Goal: Information Seeking & Learning: Learn about a topic

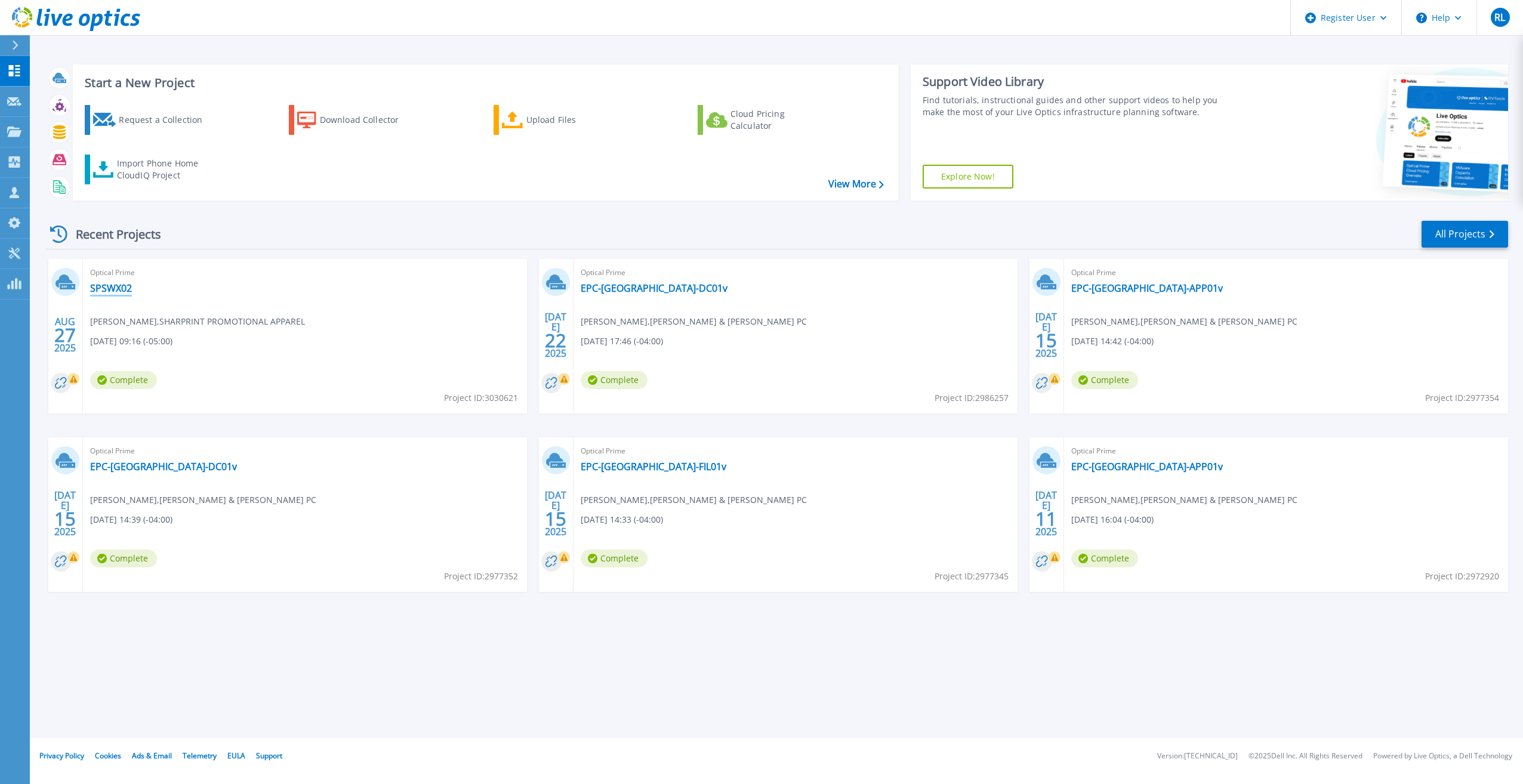
click at [117, 293] on link "SPSWX02" at bounding box center [111, 288] width 42 height 12
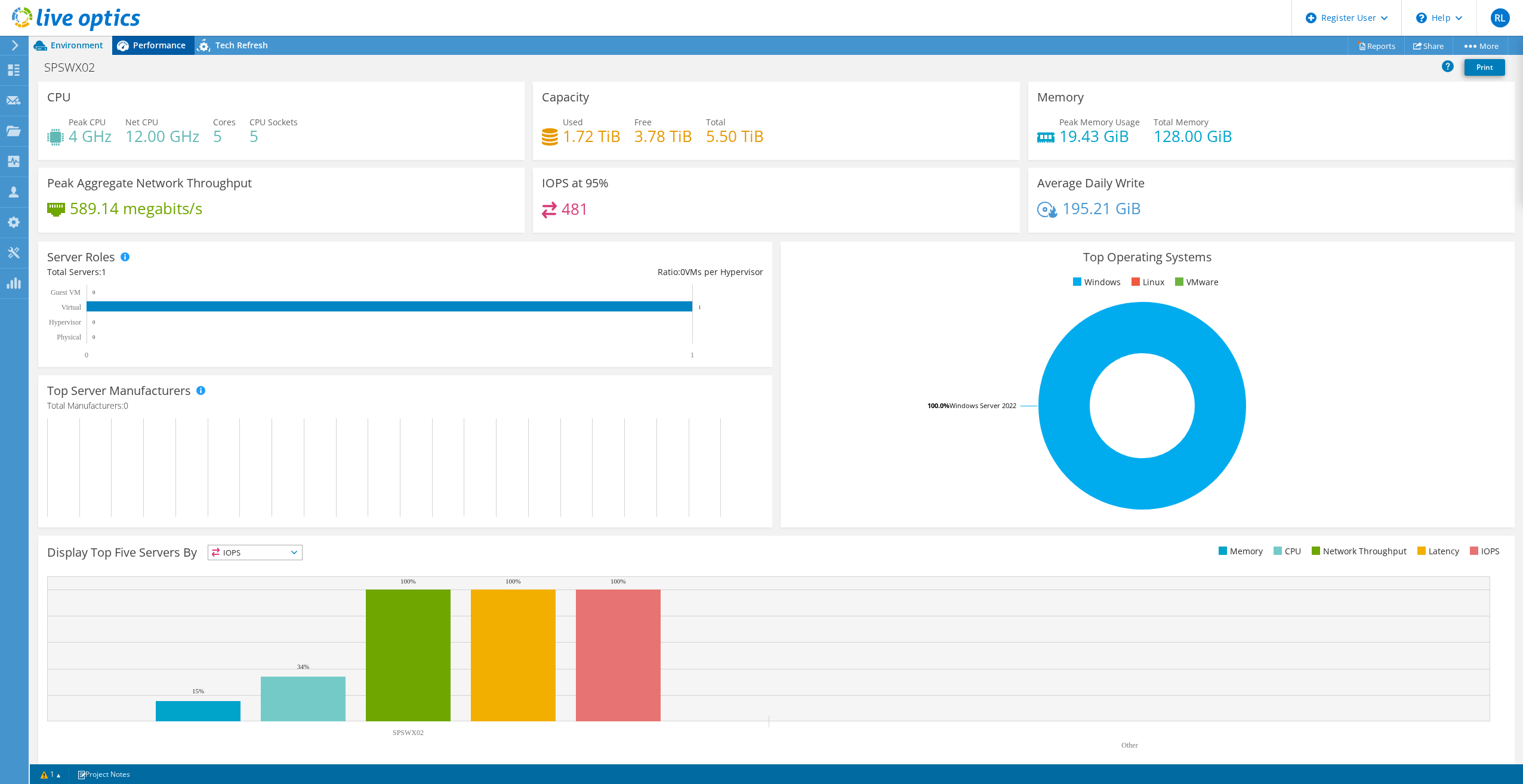
click at [147, 48] on span "Performance" at bounding box center [159, 45] width 53 height 11
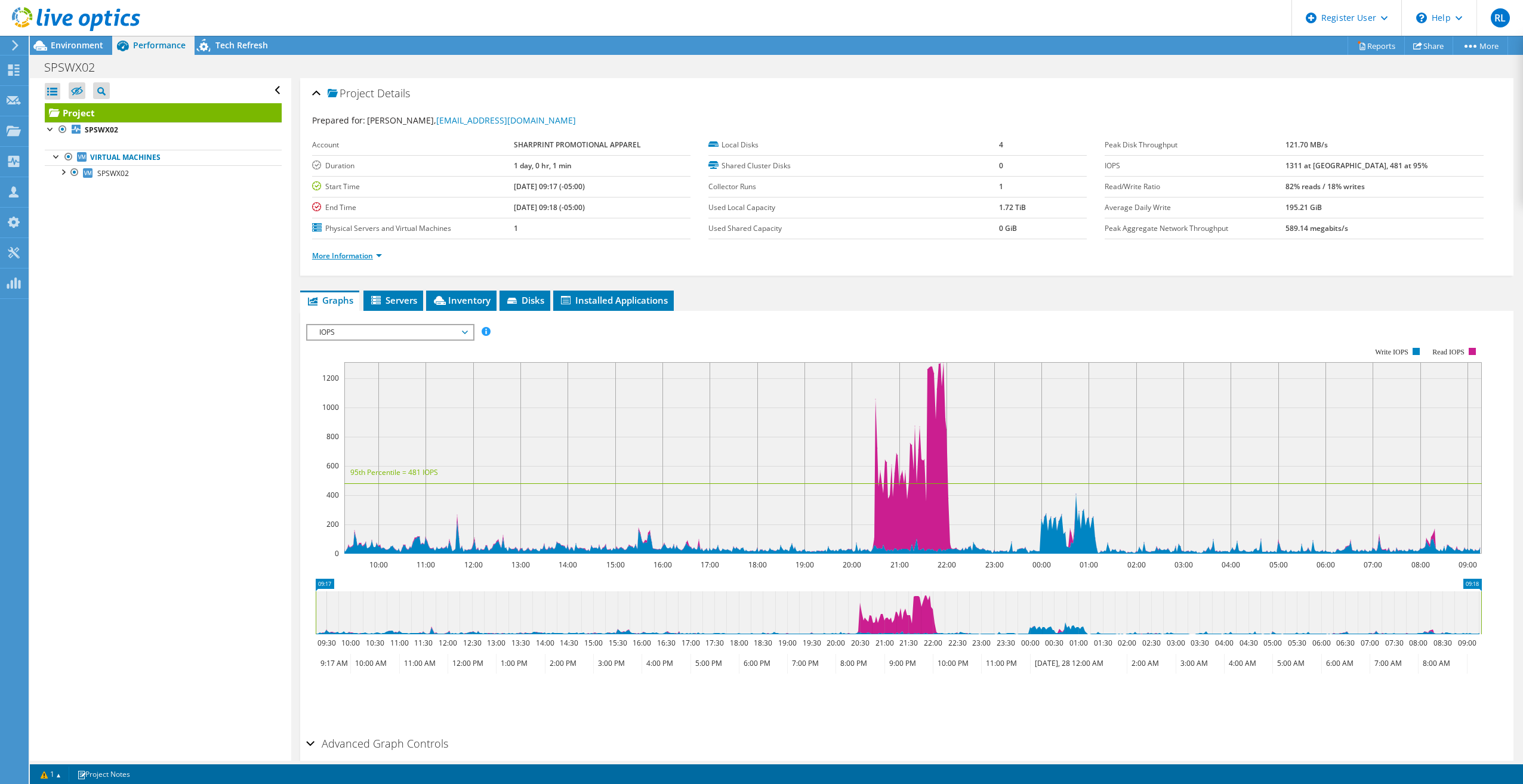
click at [364, 256] on link "More Information" at bounding box center [347, 256] width 70 height 10
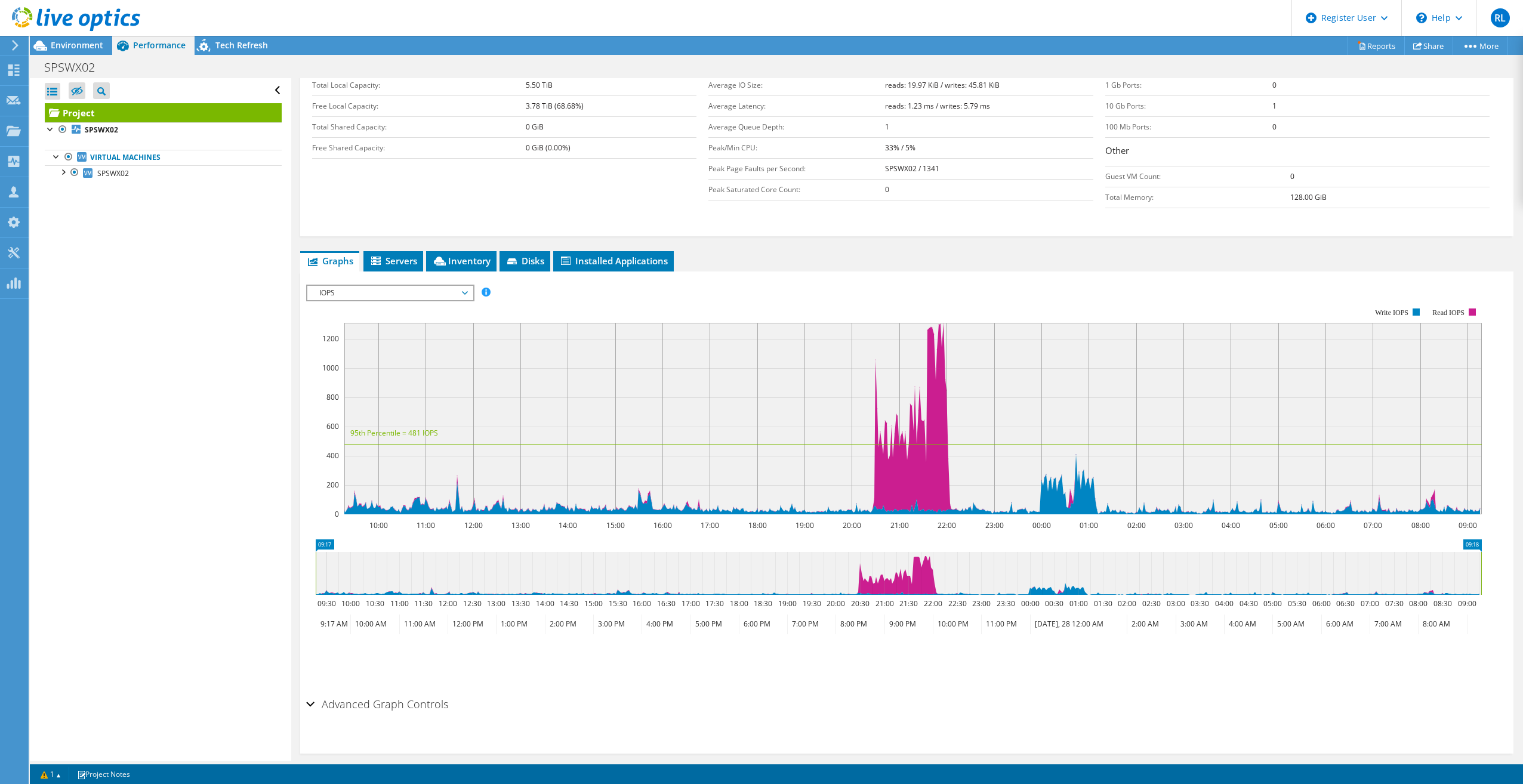
scroll to position [234, 0]
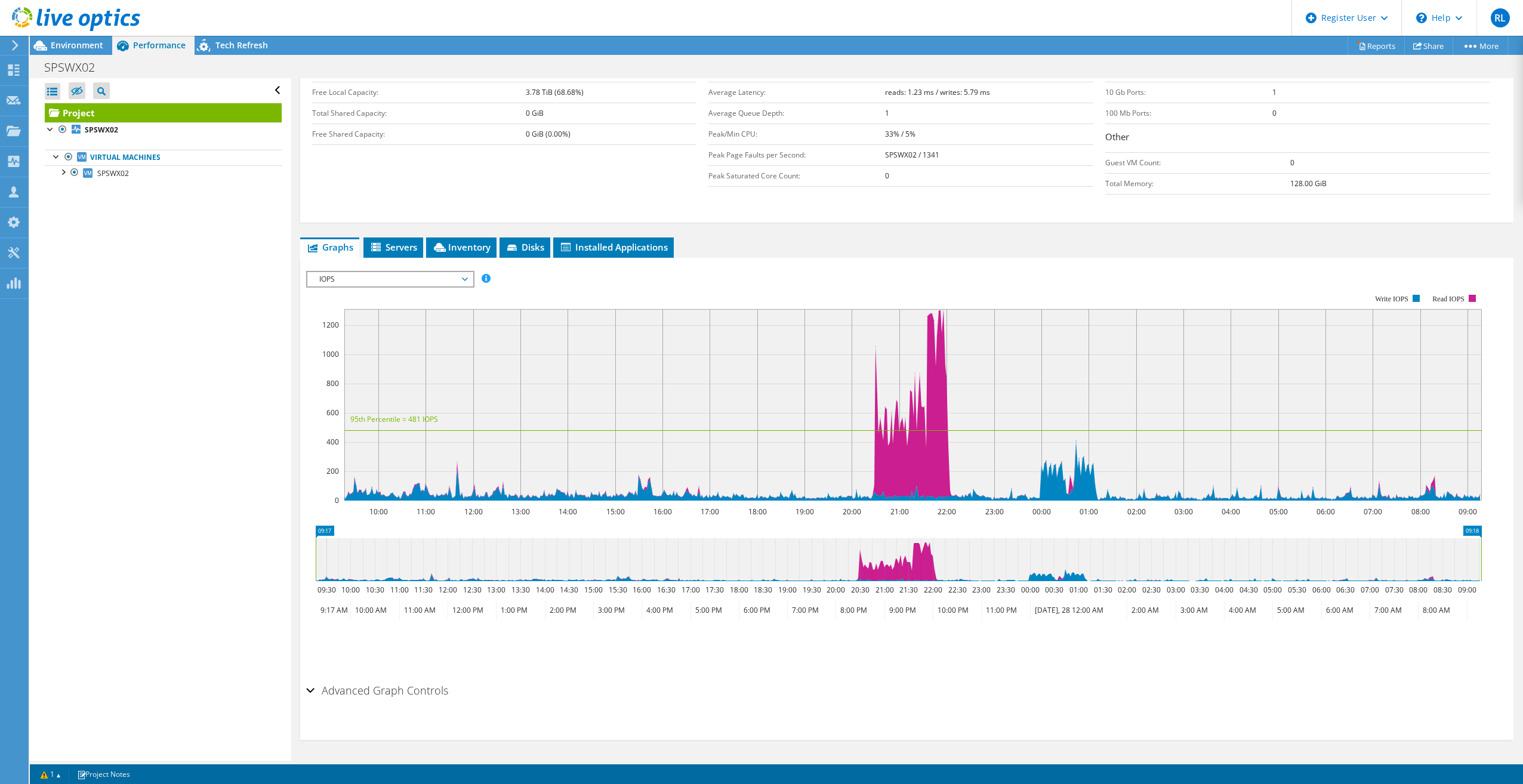
click at [396, 290] on rect at bounding box center [894, 397] width 1176 height 238
click at [396, 281] on span "IOPS" at bounding box center [389, 279] width 153 height 14
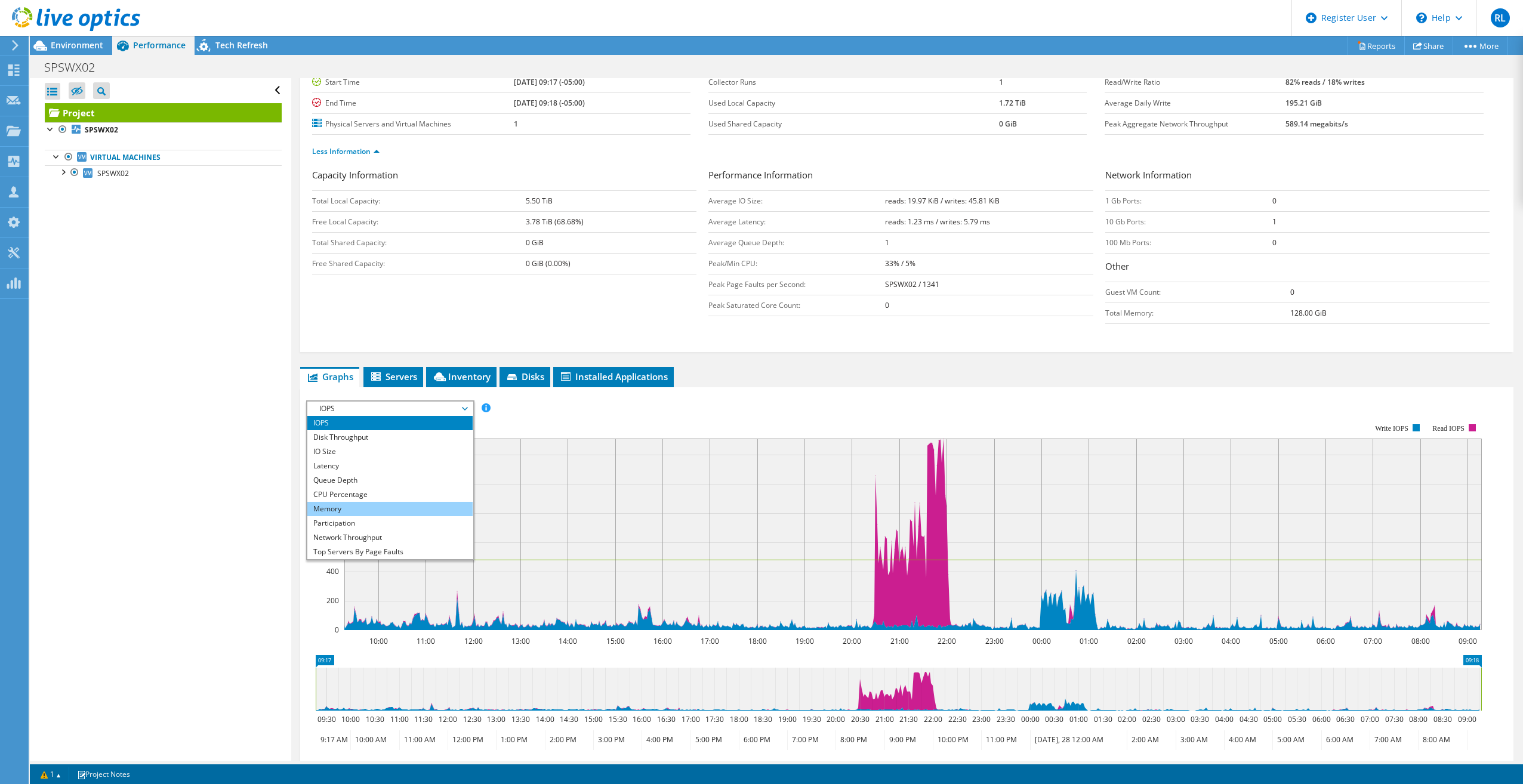
scroll to position [0, 0]
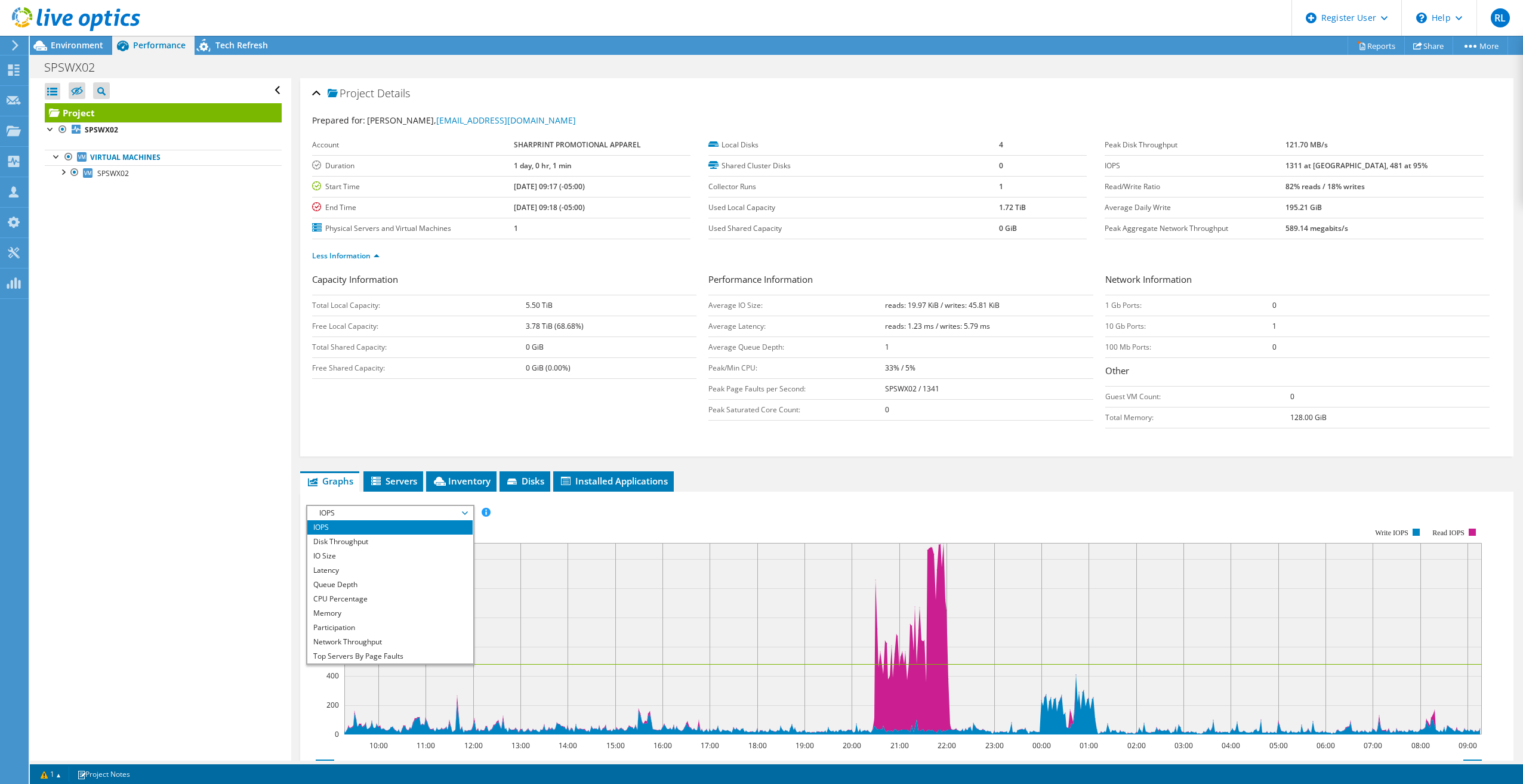
click at [351, 405] on div "Capacity Information Total Local Capacity: 5.50 TiB Free Local Capacity: 3.78 T…" at bounding box center [907, 354] width 1189 height 162
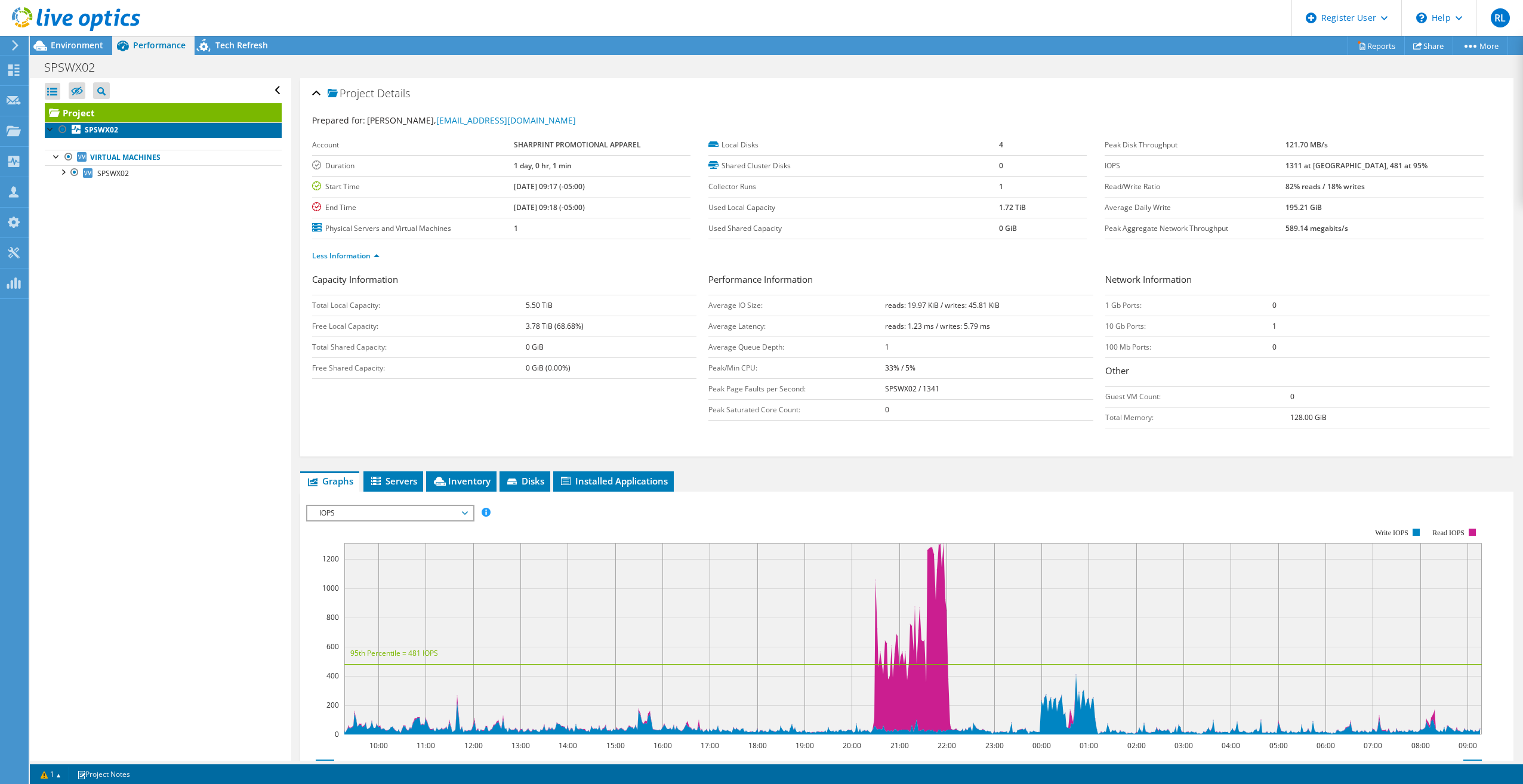
click at [147, 134] on link "SPSWX02" at bounding box center [163, 131] width 237 height 16
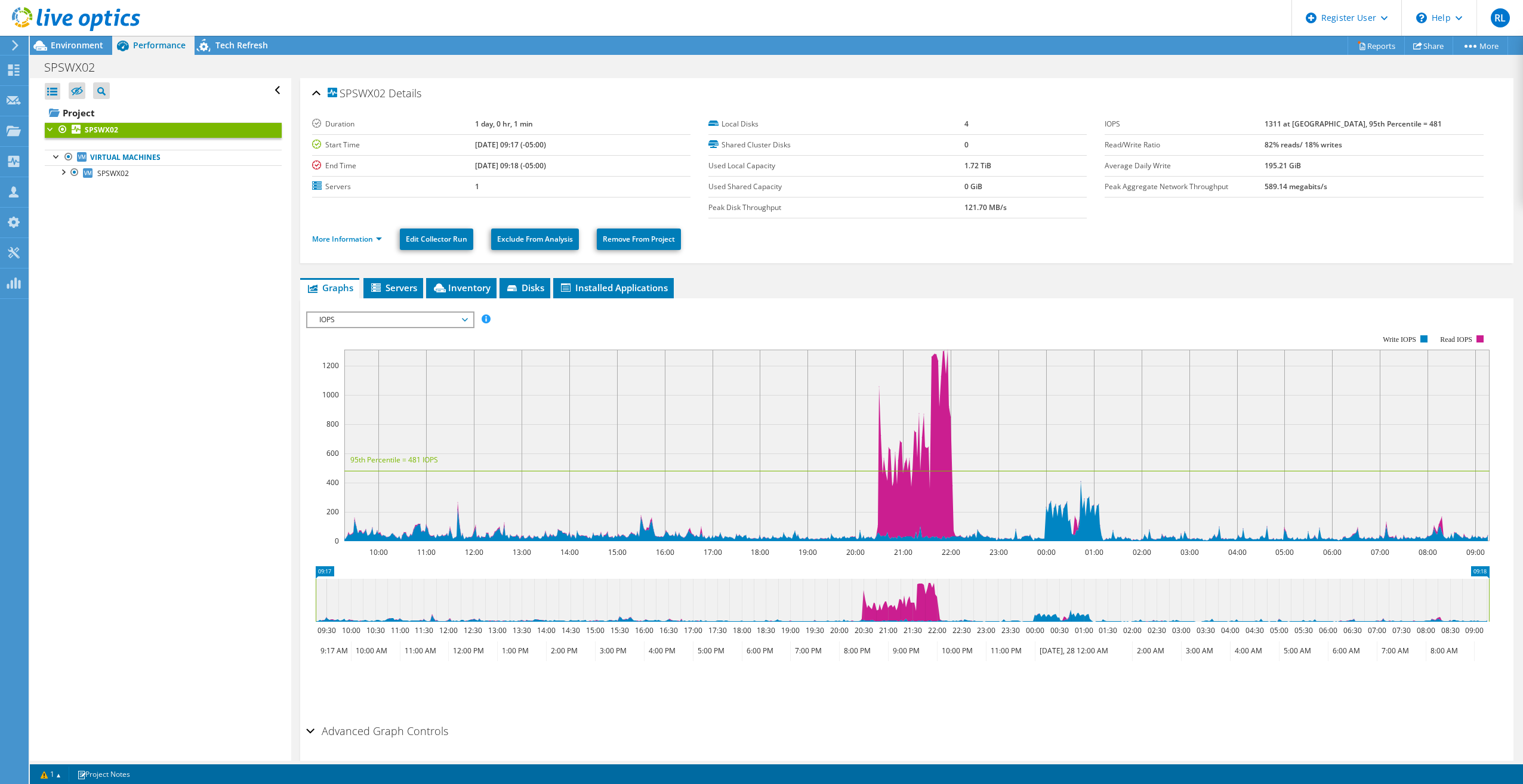
click at [371, 315] on span "IOPS" at bounding box center [389, 320] width 153 height 14
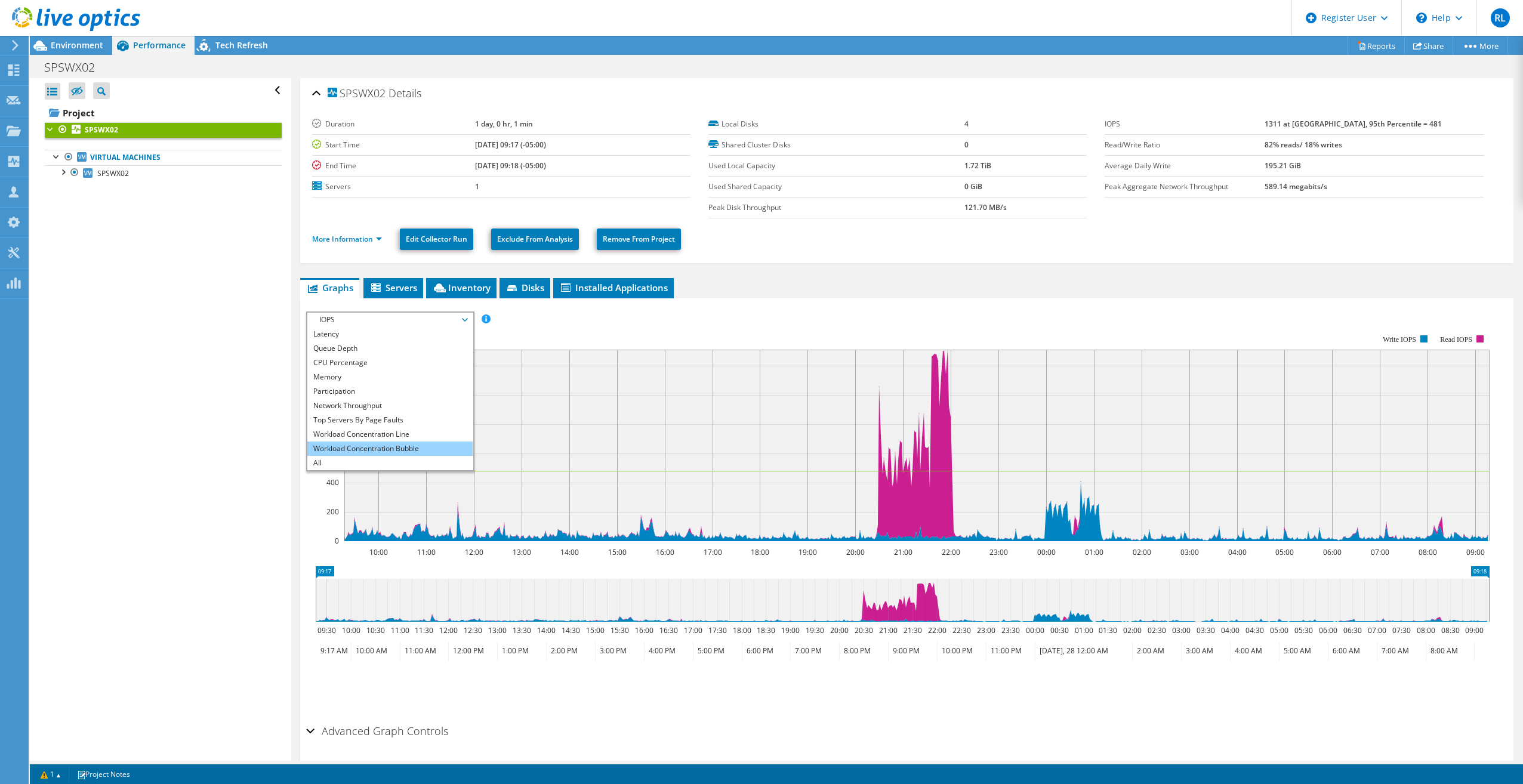
click at [425, 452] on li "Workload Concentration Bubble" at bounding box center [390, 448] width 165 height 14
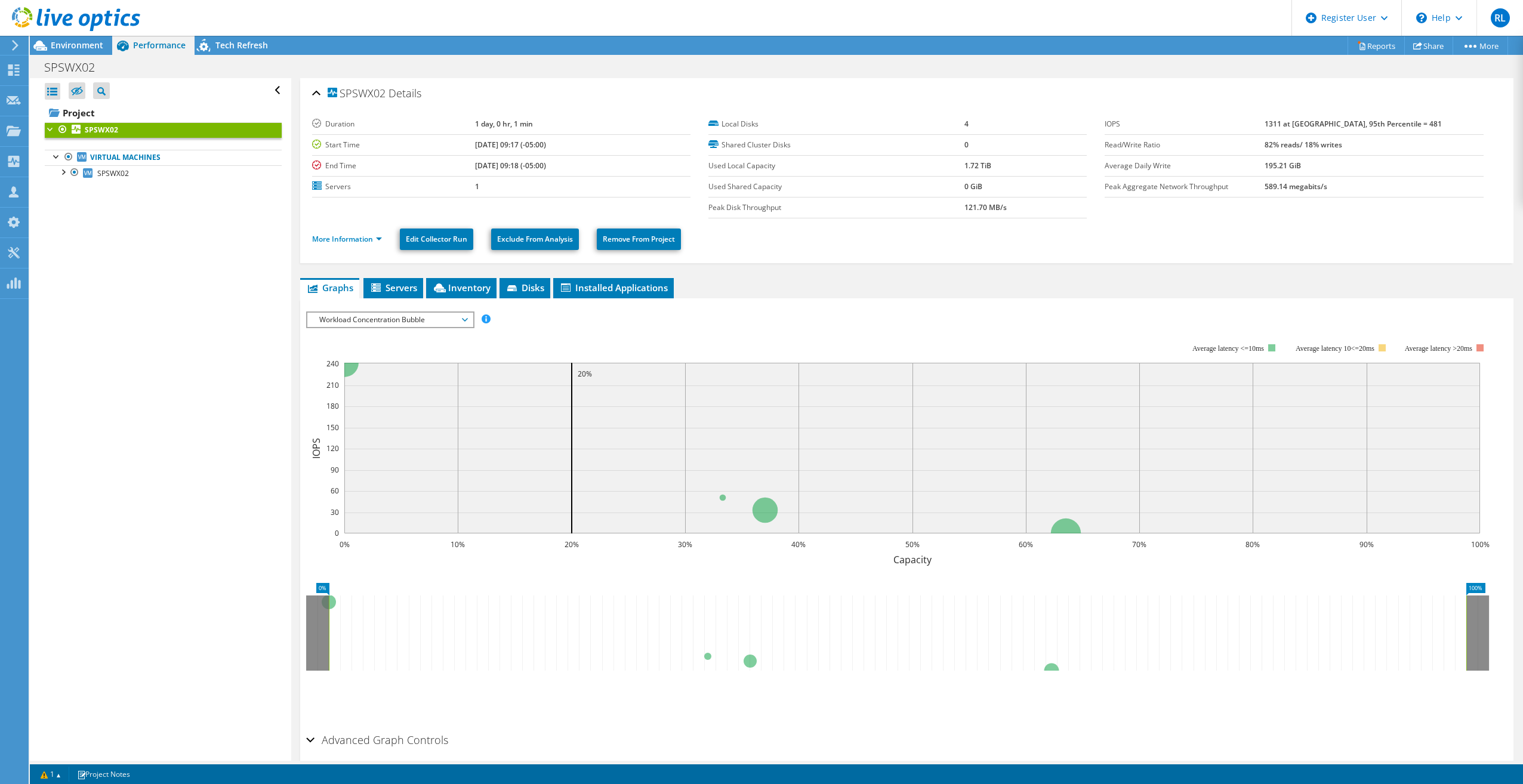
click at [407, 326] on span "Workload Concentration Bubble" at bounding box center [389, 320] width 153 height 14
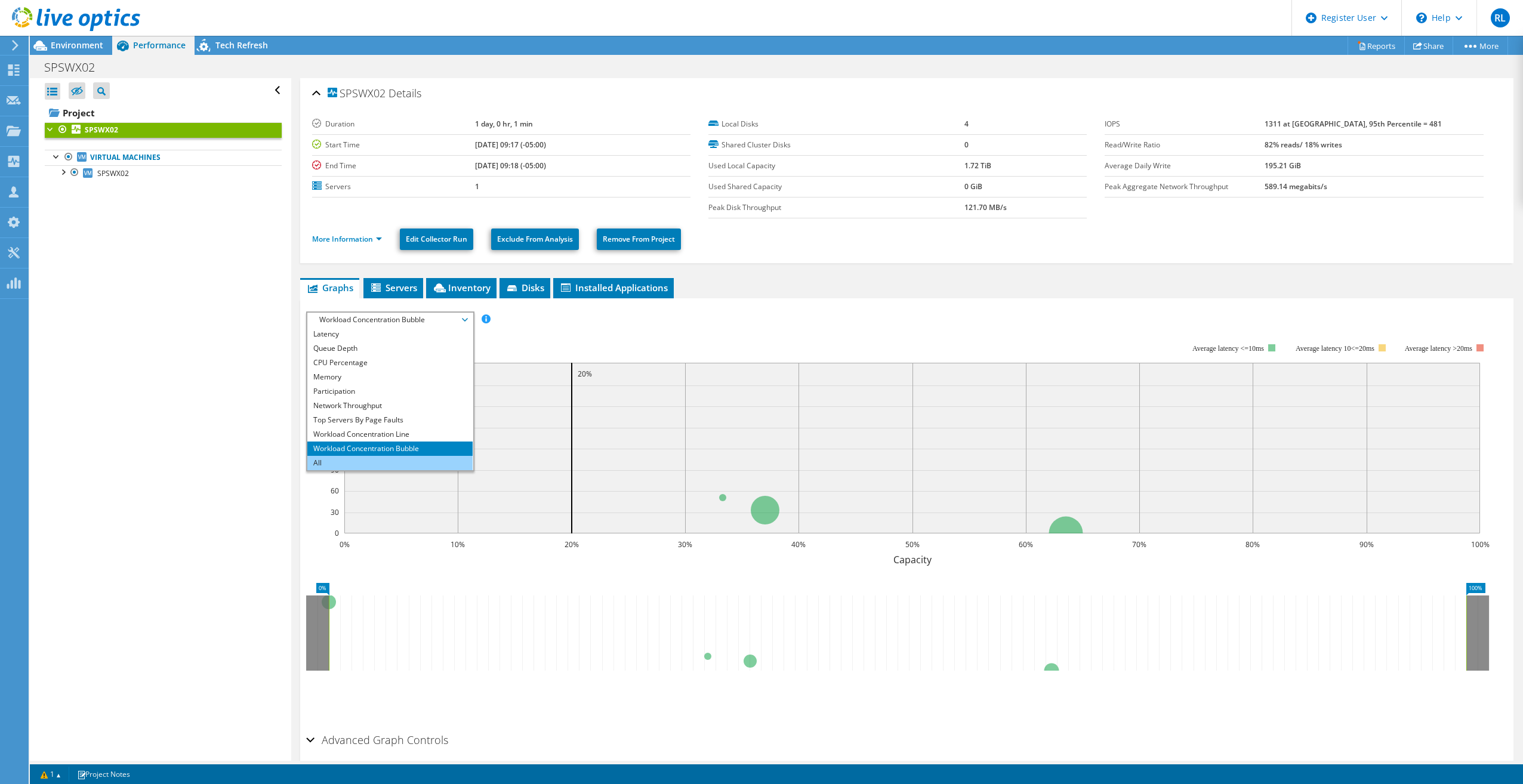
click at [386, 461] on li "All" at bounding box center [390, 463] width 165 height 14
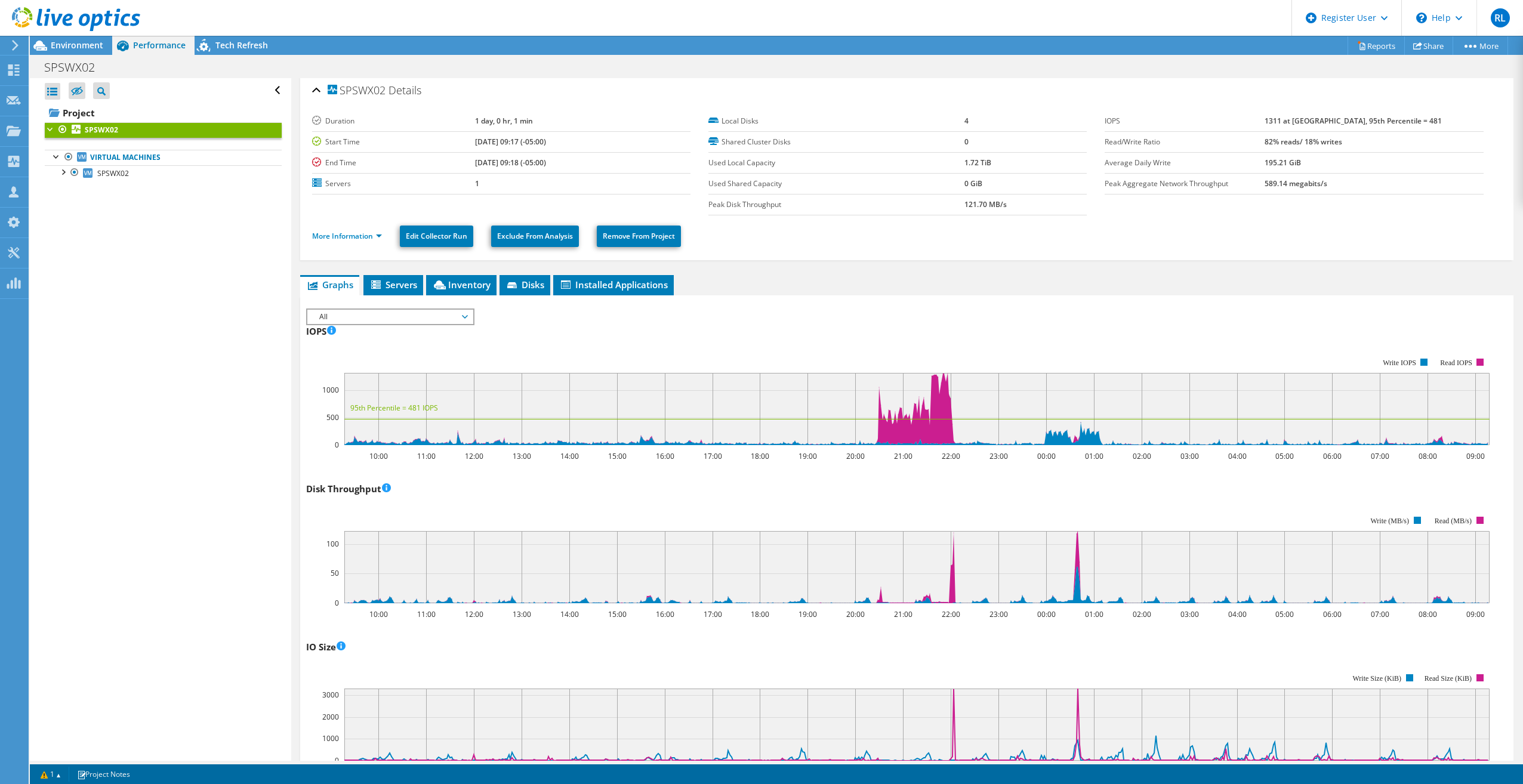
scroll to position [0, 0]
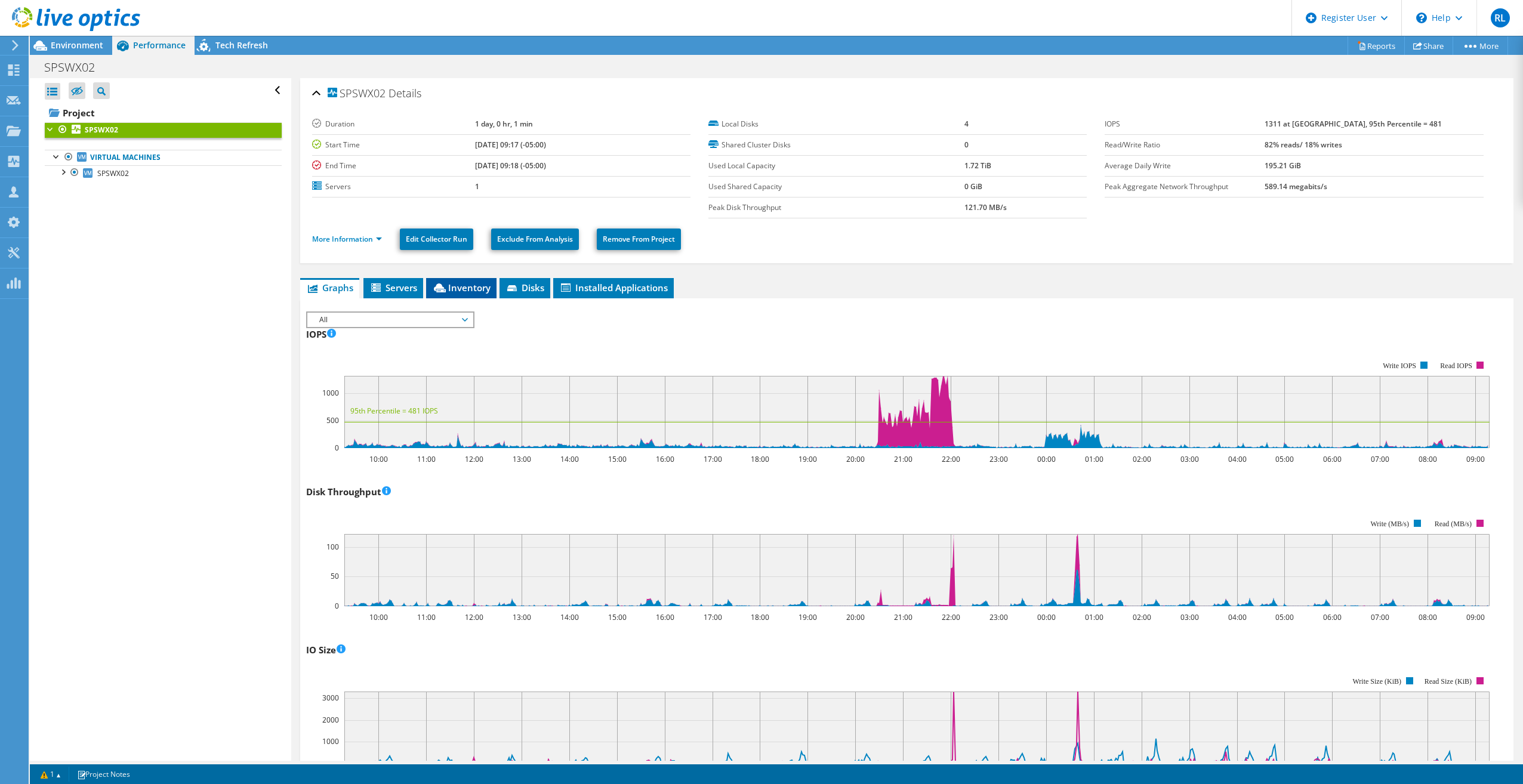
click at [486, 296] on li "Inventory" at bounding box center [462, 289] width 71 height 20
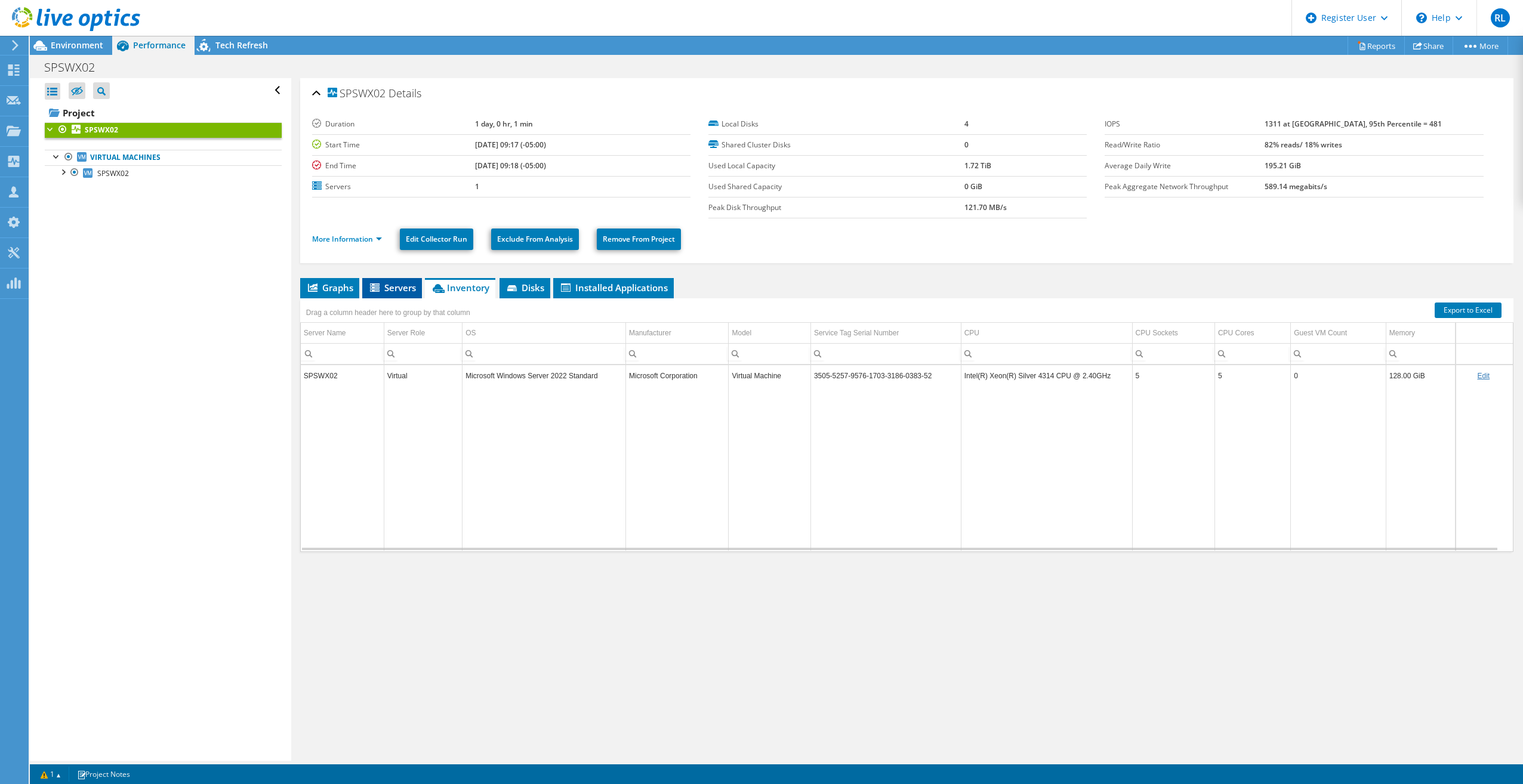
click at [403, 296] on li "Servers" at bounding box center [392, 289] width 60 height 20
click at [496, 372] on td "3.78 TiB" at bounding box center [500, 370] width 62 height 21
click at [465, 292] on span "Inventory" at bounding box center [461, 287] width 58 height 12
click at [538, 285] on span "Disks" at bounding box center [525, 287] width 39 height 12
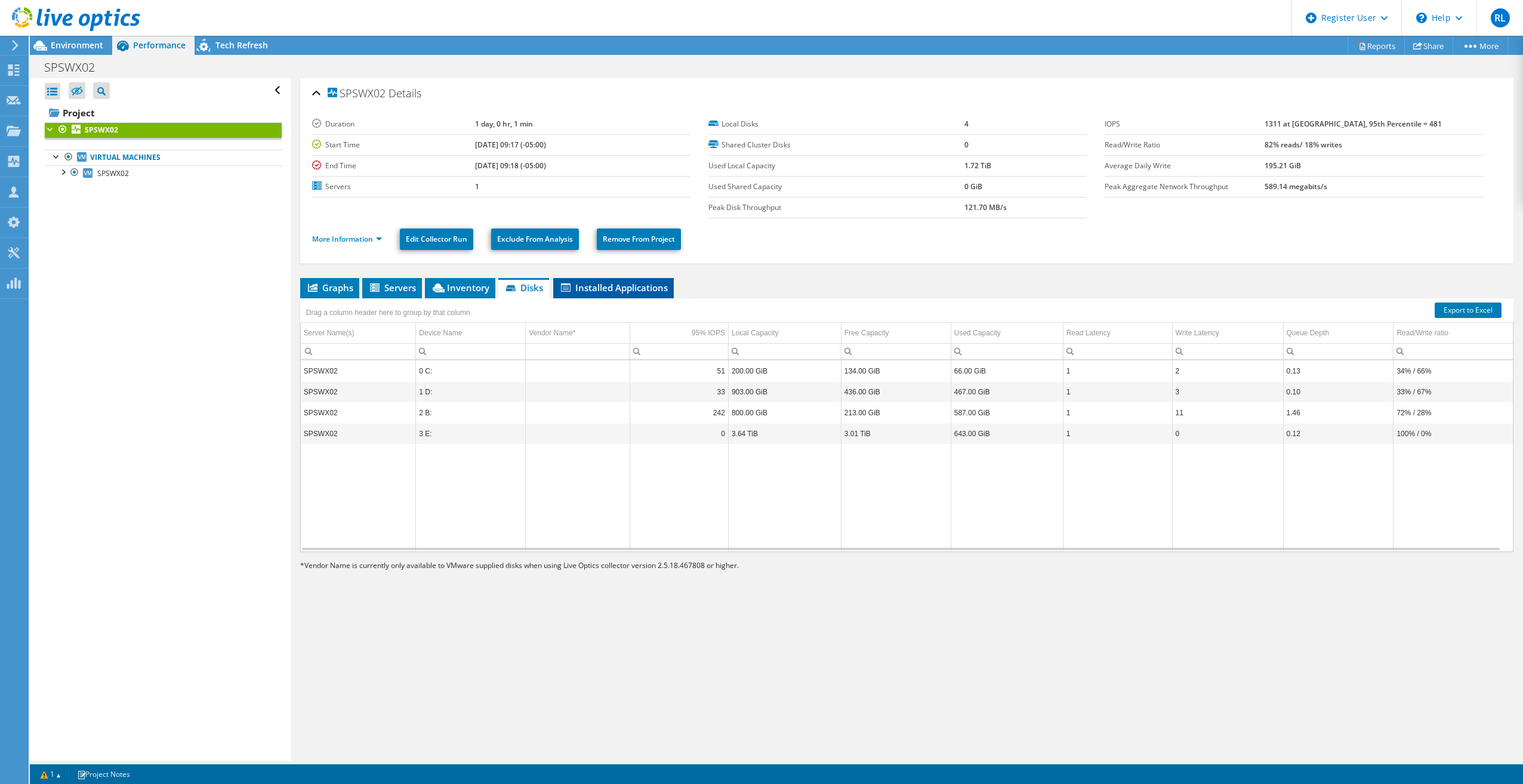
click at [625, 285] on span "Installed Applications" at bounding box center [614, 287] width 109 height 12
